Goal: Task Accomplishment & Management: Manage account settings

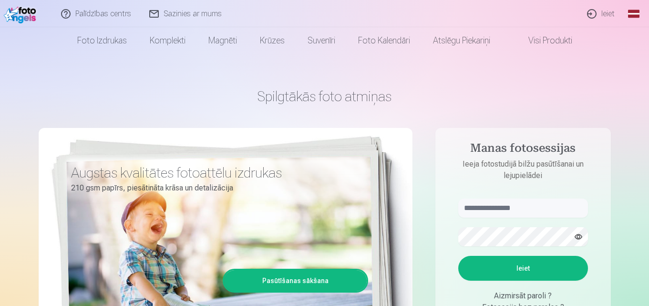
scroll to position [48, 0]
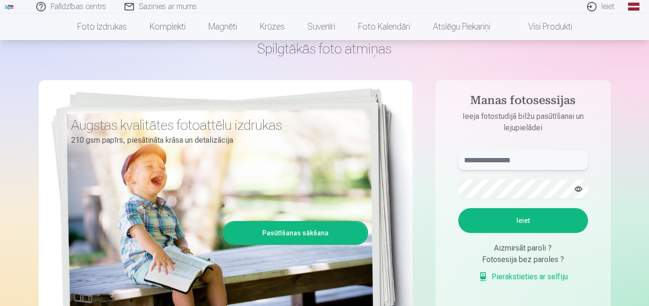
click at [510, 160] on input "text" at bounding box center [523, 160] width 130 height 19
type input "**********"
click at [458, 208] on button "Ieiet" at bounding box center [523, 220] width 130 height 25
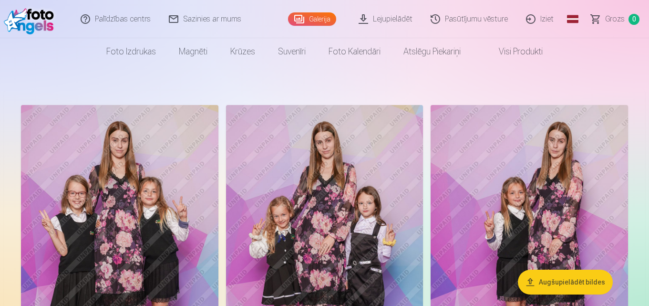
click at [322, 23] on link "Galerija" at bounding box center [312, 18] width 48 height 13
click at [326, 20] on link "Galerija" at bounding box center [312, 18] width 48 height 13
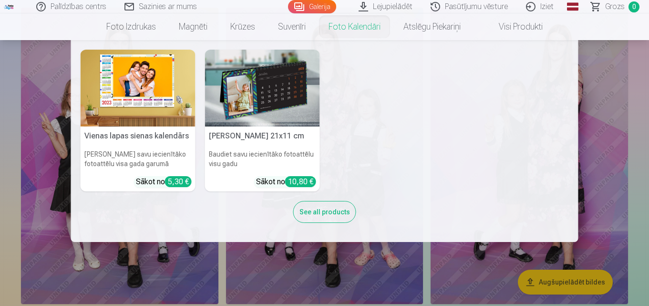
scroll to position [143, 0]
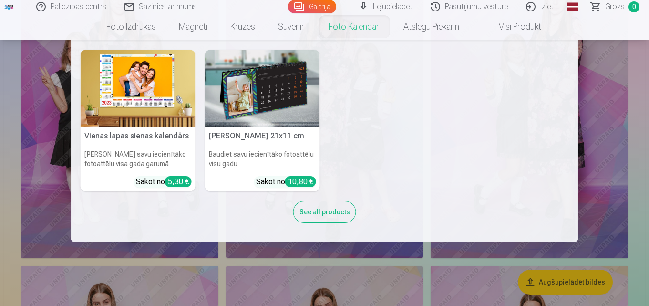
click at [622, 59] on nav "Vienas lapas sienas [PERSON_NAME] savu iecienītāko fotoattēlu visa gada garumā …" at bounding box center [324, 141] width 649 height 202
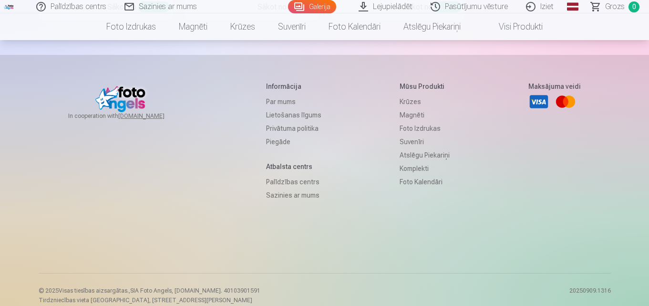
scroll to position [3111, 0]
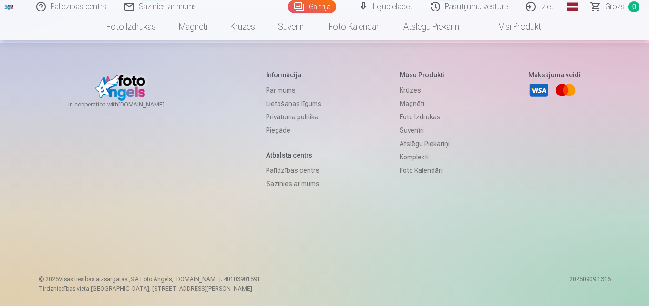
click at [508, 27] on link "Visi produkti" at bounding box center [513, 26] width 82 height 27
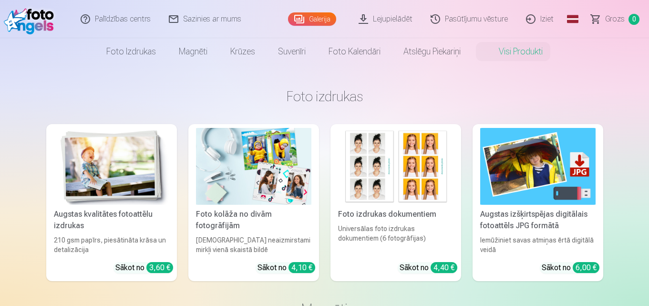
click at [321, 22] on link "Galerija" at bounding box center [312, 18] width 48 height 13
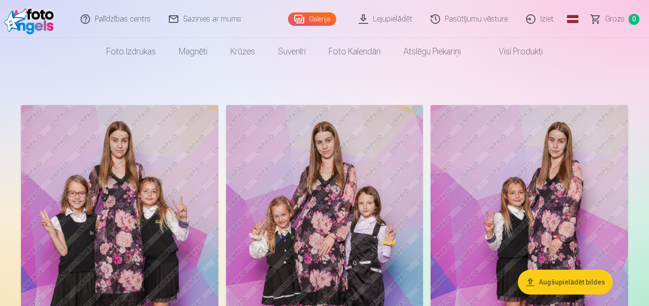
click at [556, 202] on img at bounding box center [528, 253] width 197 height 296
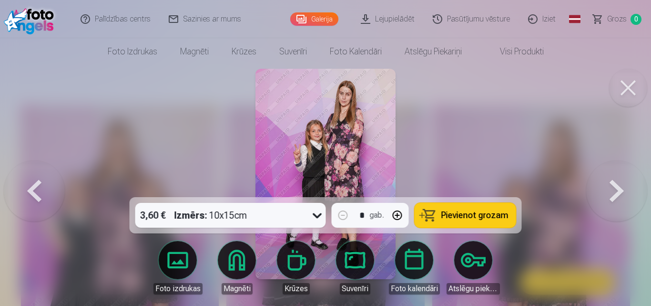
click at [527, 104] on div at bounding box center [325, 153] width 651 height 306
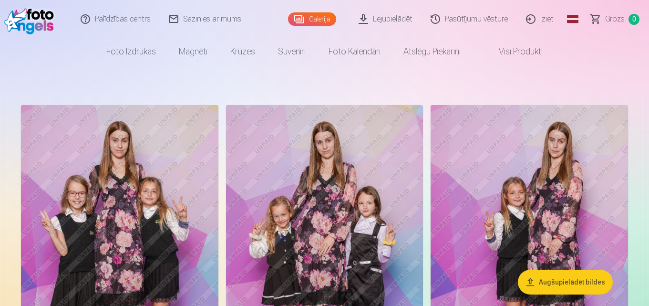
click at [542, 21] on link "Iziet" at bounding box center [540, 19] width 46 height 38
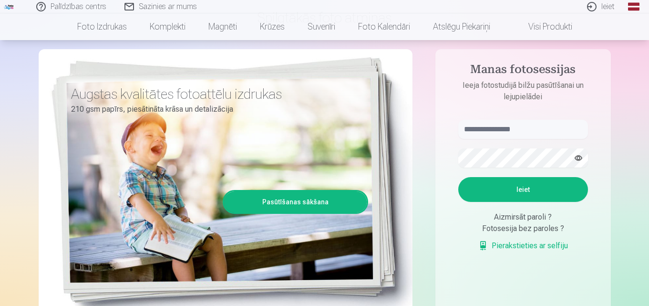
scroll to position [95, 0]
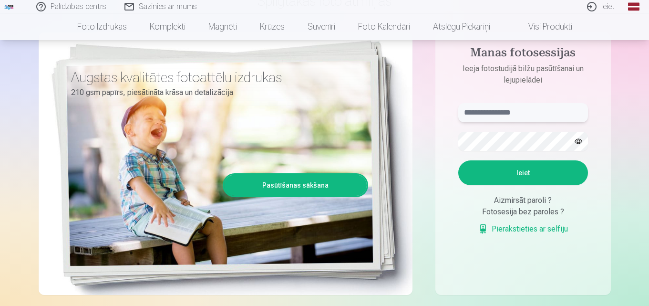
click at [529, 113] on input "text" at bounding box center [523, 112] width 130 height 19
type input "**********"
click at [458, 160] on button "Ieiet" at bounding box center [523, 172] width 130 height 25
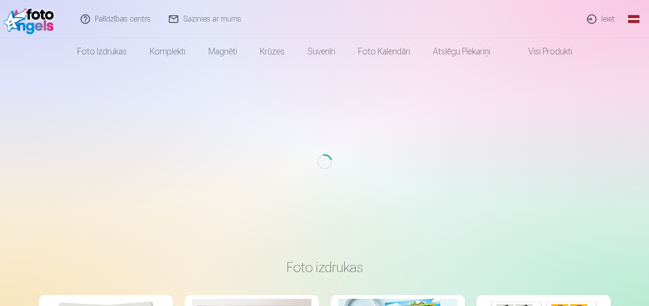
scroll to position [95, 0]
